Goal: Task Accomplishment & Management: Use online tool/utility

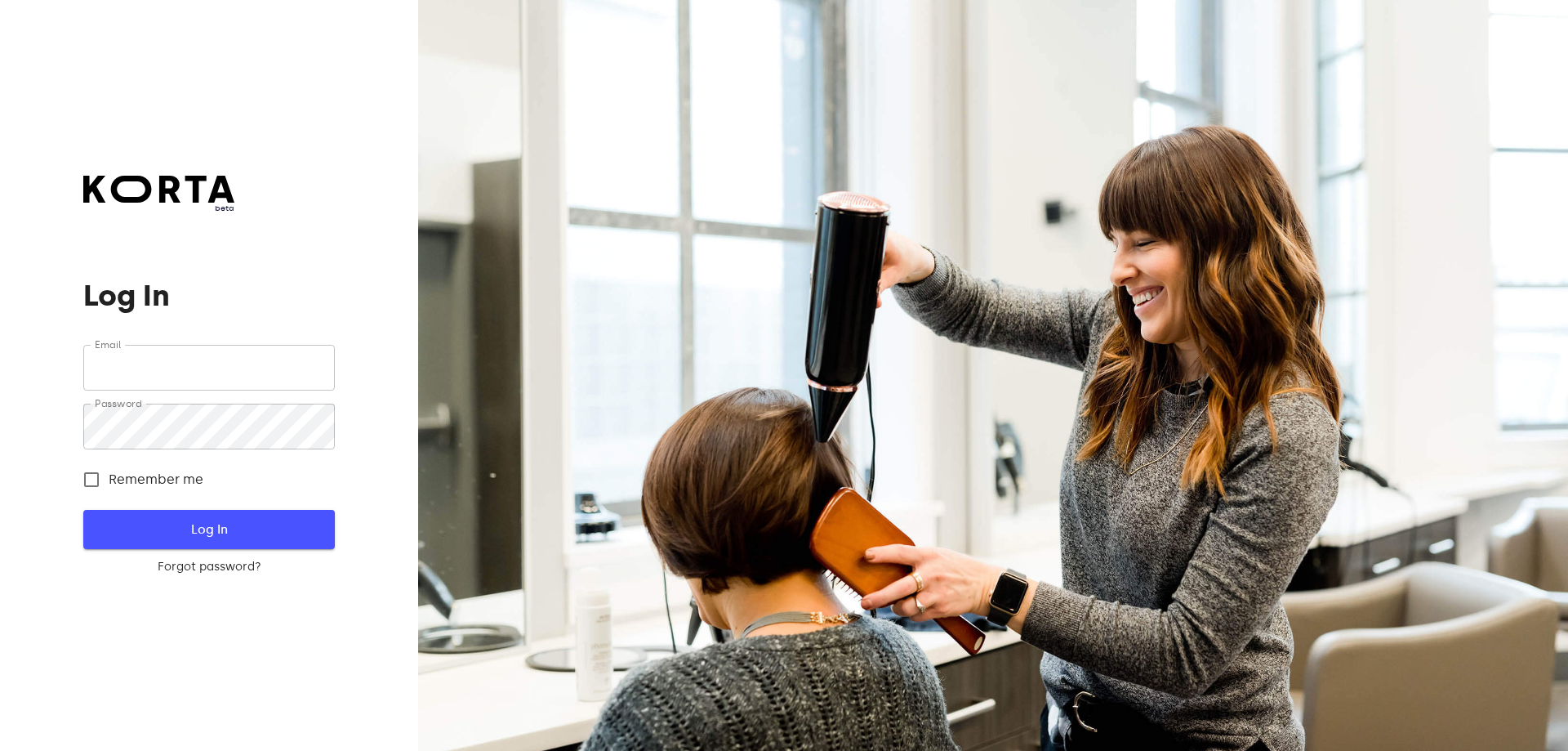
type input "[EMAIL_ADDRESS][DOMAIN_NAME]"
click at [170, 537] on span "Log In" at bounding box center [209, 529] width 199 height 22
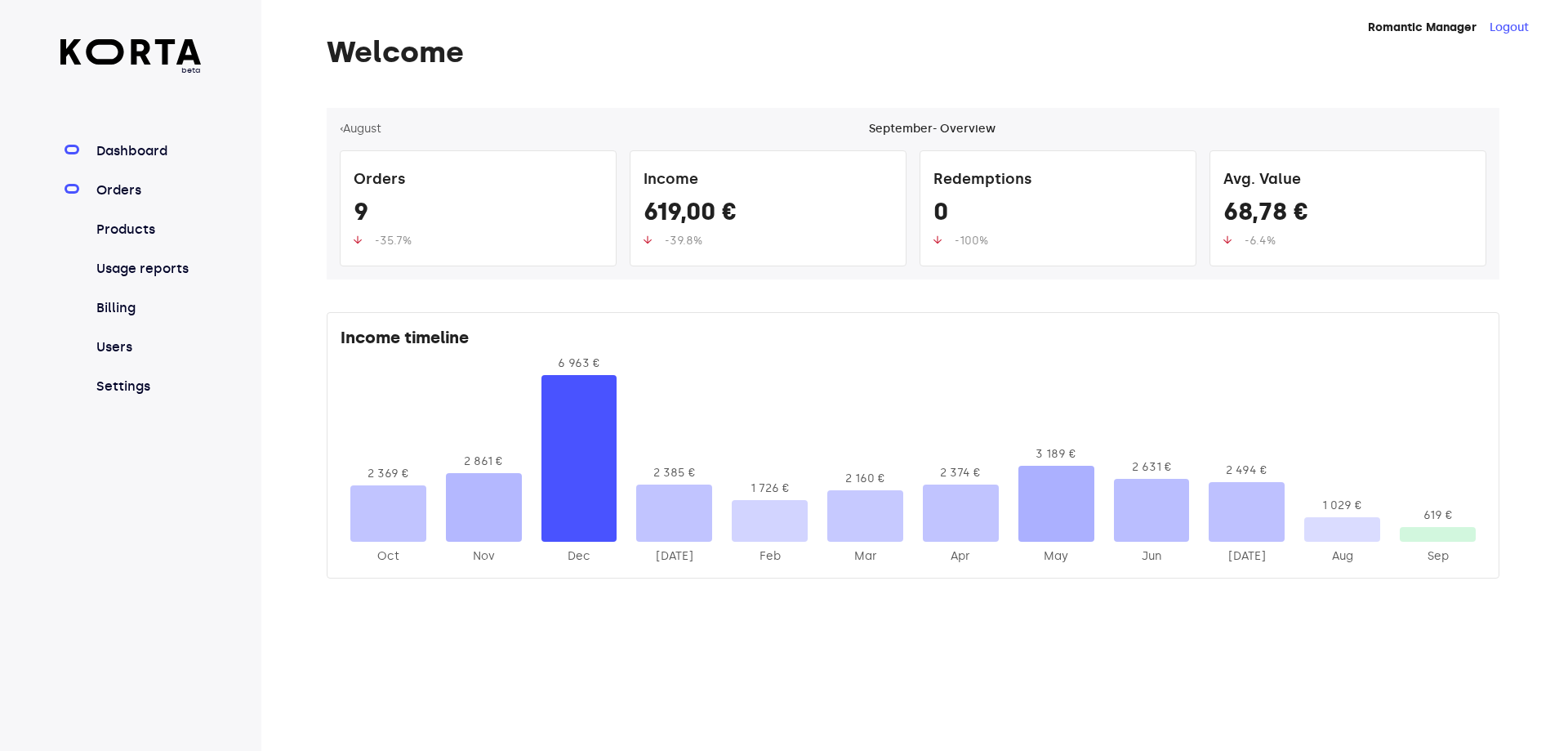
click at [118, 195] on link "Orders" at bounding box center [148, 190] width 109 height 20
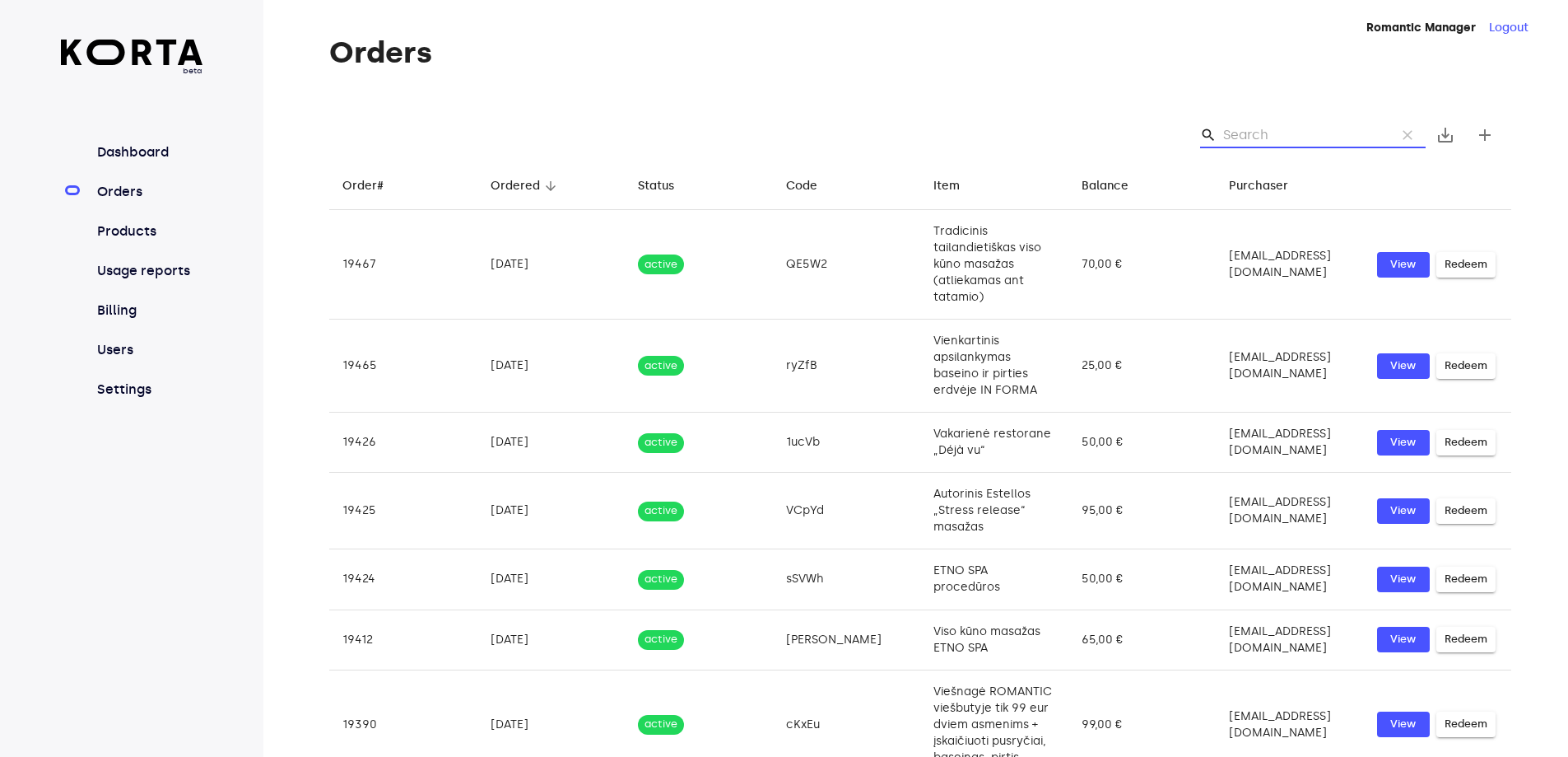
click at [1256, 139] on input "Search" at bounding box center [1302, 135] width 159 height 26
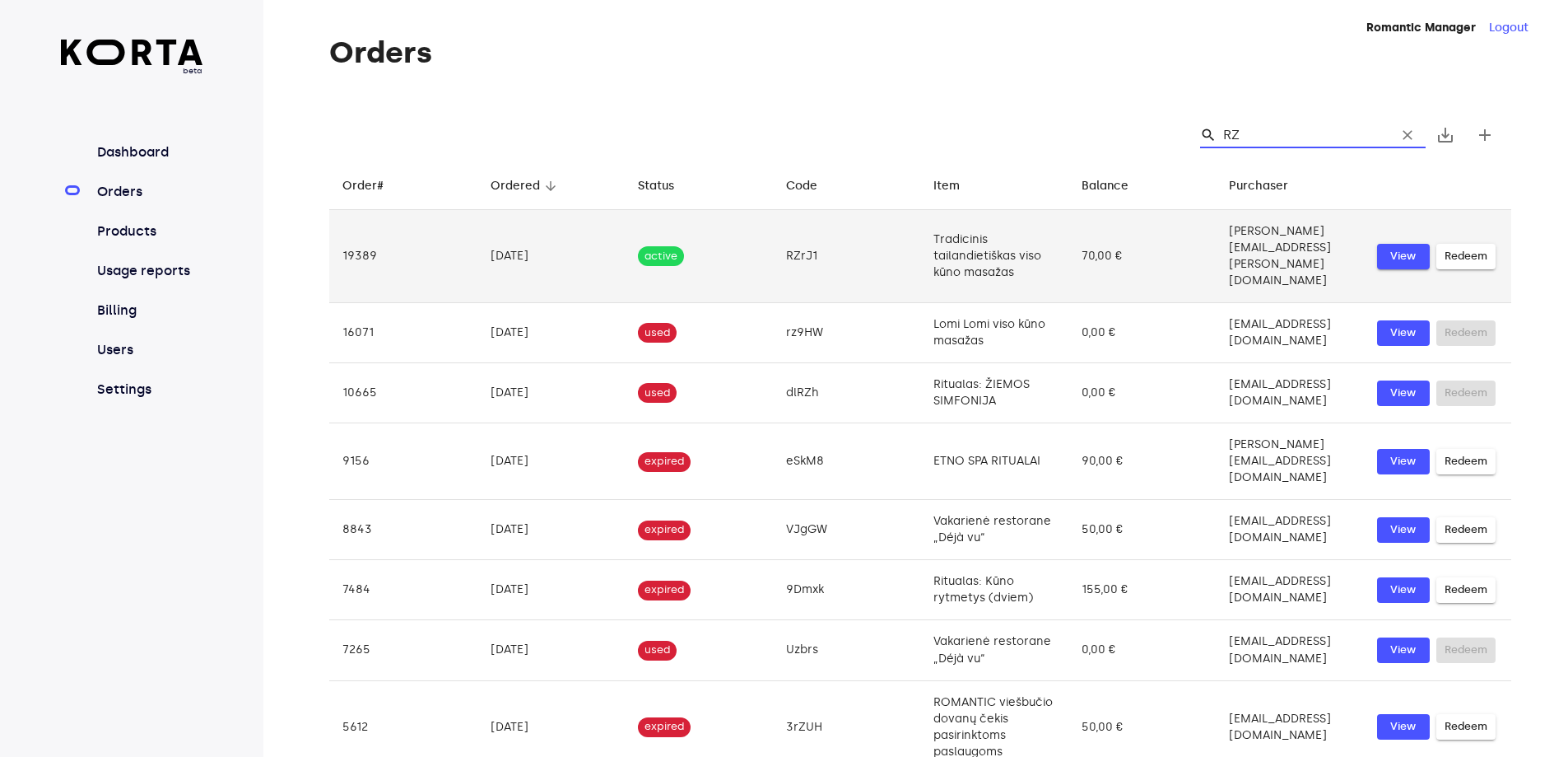
type input "RZ"
click at [1410, 257] on span "View" at bounding box center [1403, 257] width 37 height 19
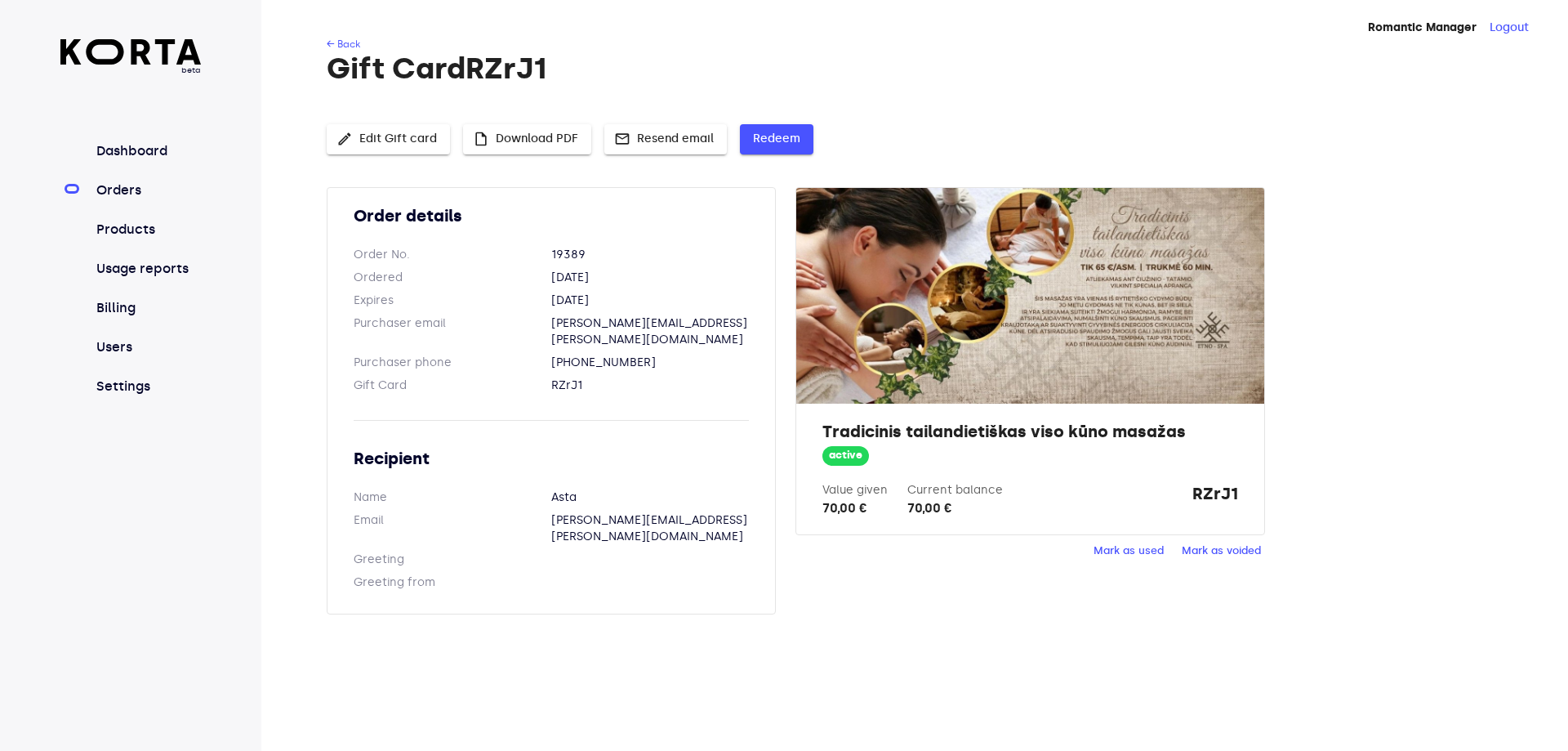
click at [769, 142] on span "Redeem" at bounding box center [777, 139] width 48 height 21
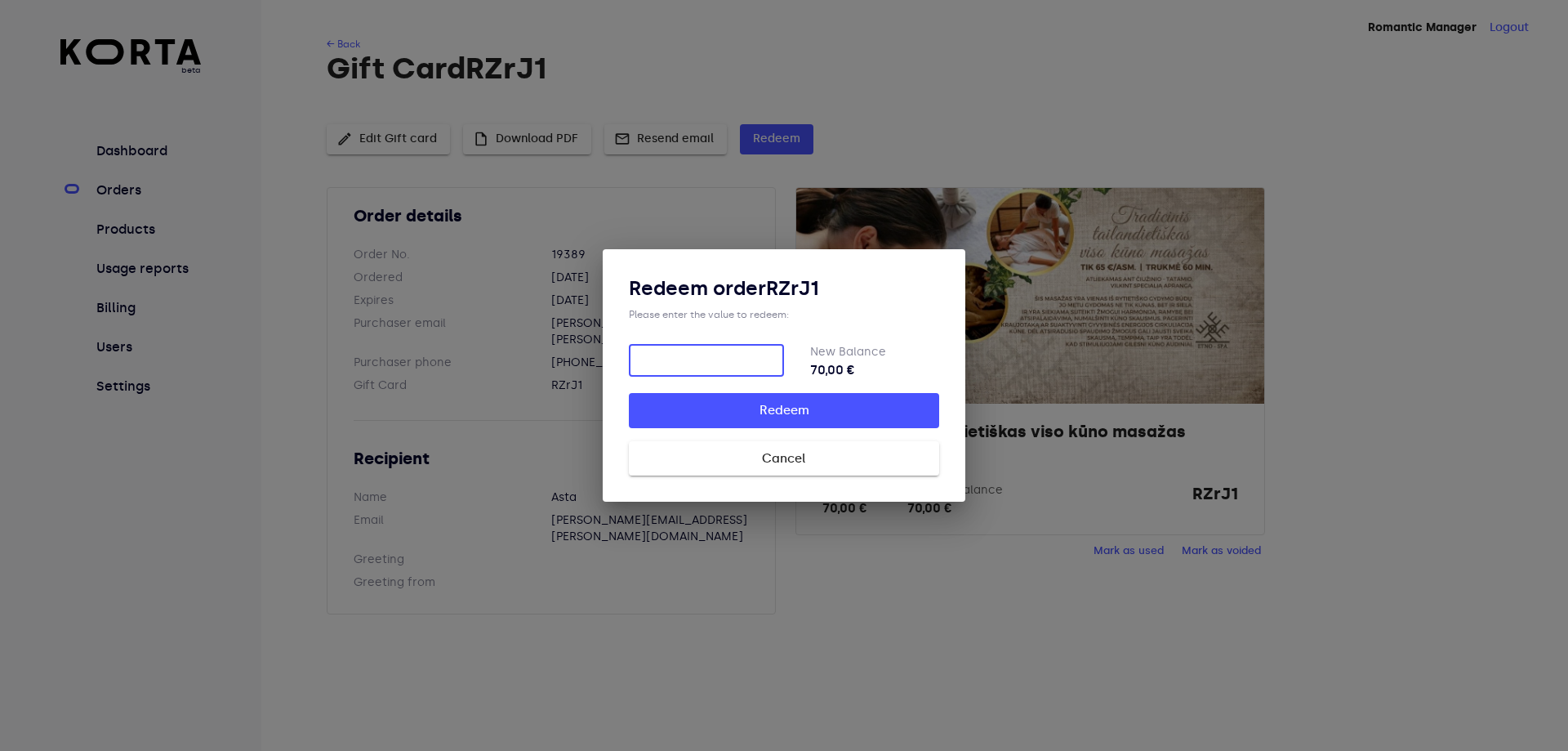
click at [715, 356] on input "number" at bounding box center [707, 360] width 156 height 33
type input "65"
click at [798, 406] on span "Redeem" at bounding box center [784, 410] width 258 height 22
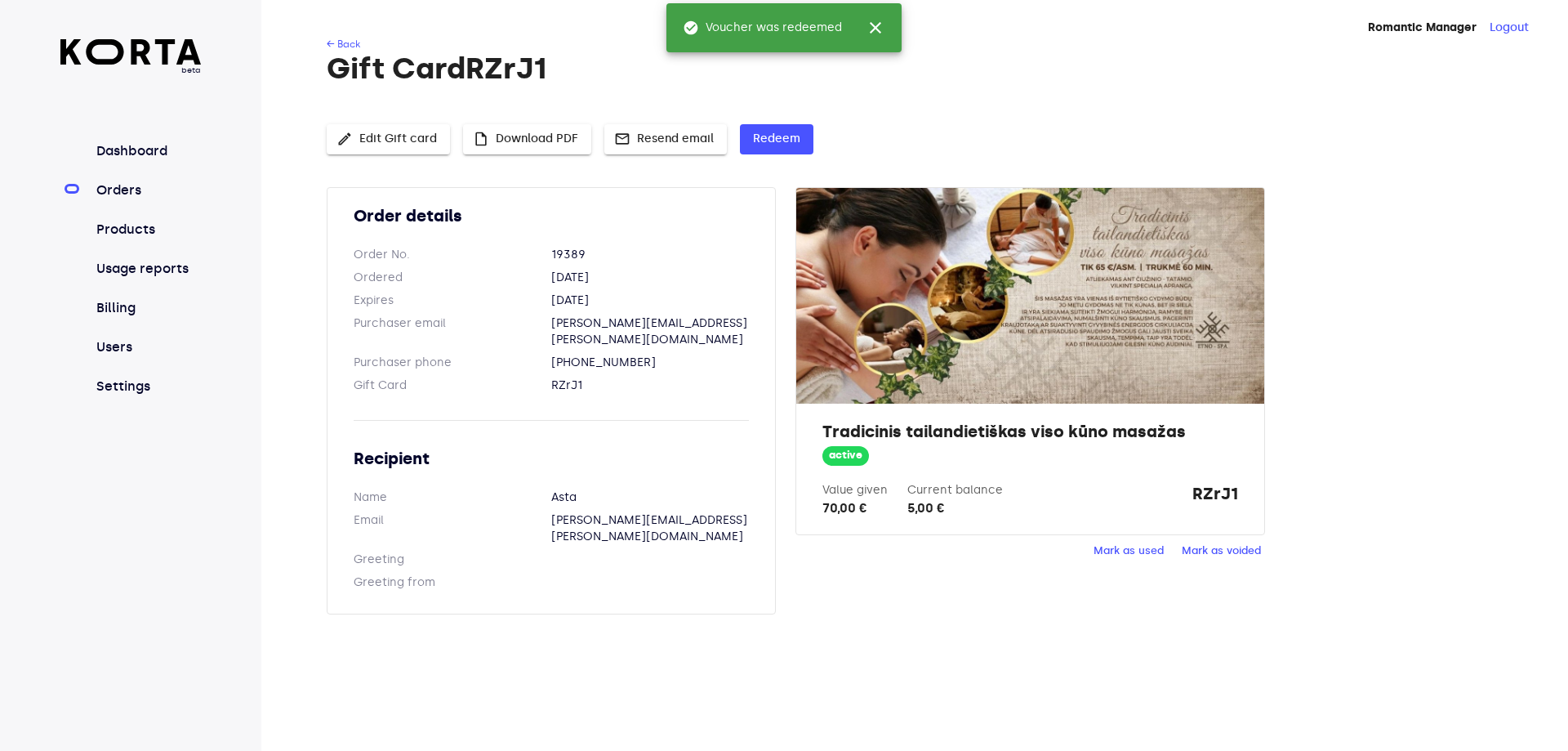
click at [1422, 167] on div "← Back Gift Card RZrJ1 edit Edit Gift card insert_drive_file Download PDF mail …" at bounding box center [889, 335] width 1254 height 598
click at [505, 134] on span "insert_drive_file Download PDF" at bounding box center [527, 139] width 102 height 21
